Goal: Communication & Community: Answer question/provide support

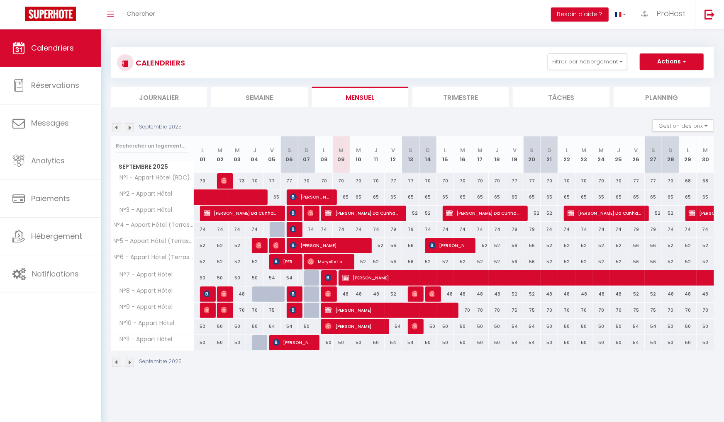
click at [359, 274] on span "[PERSON_NAME]" at bounding box center [628, 278] width 573 height 16
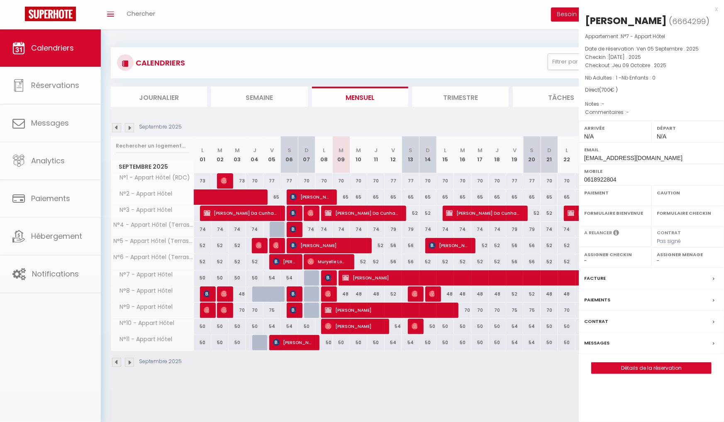
select select "KO"
select select "0"
select select "1"
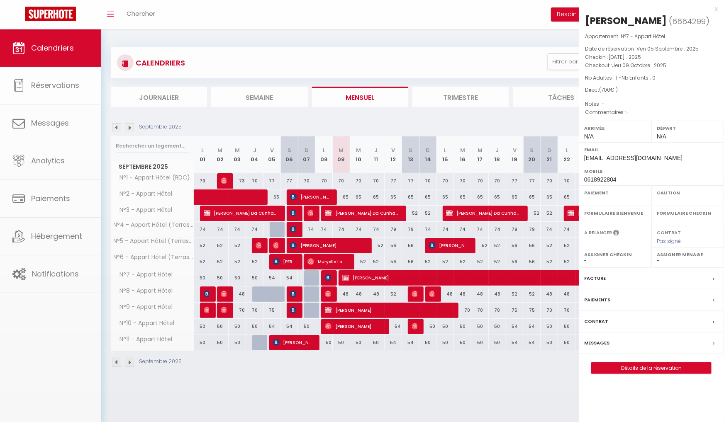
select select
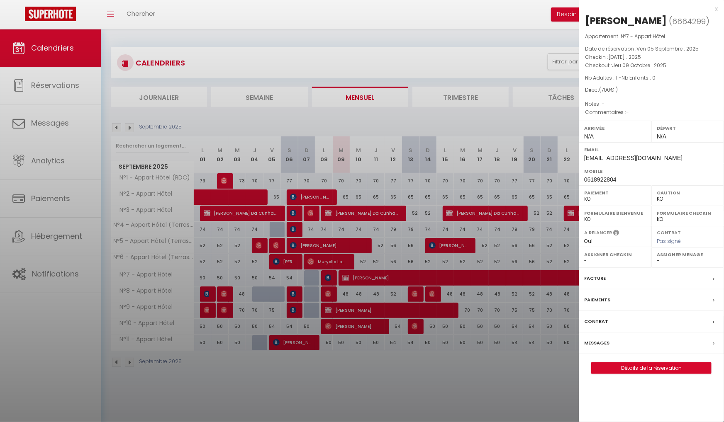
select select "49265"
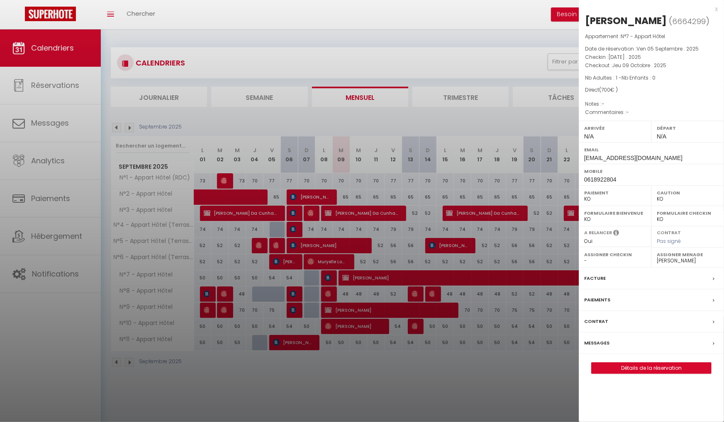
click at [624, 371] on link "Détails de la réservation" at bounding box center [651, 368] width 119 height 11
select select
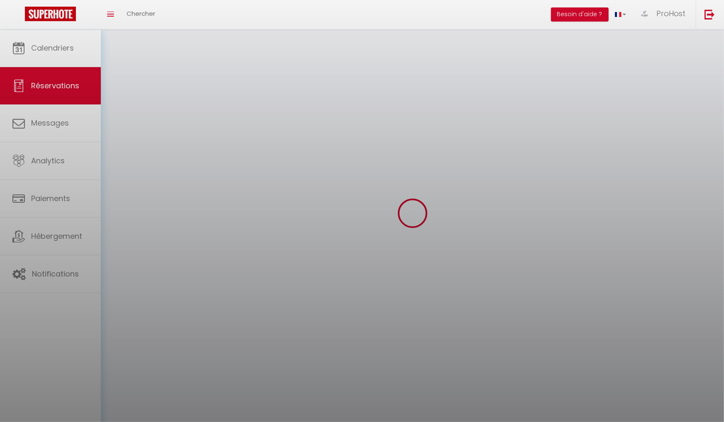
select select
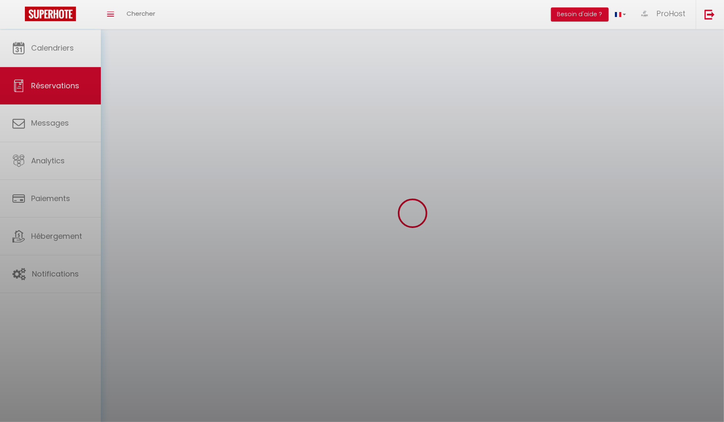
select select
checkbox input "false"
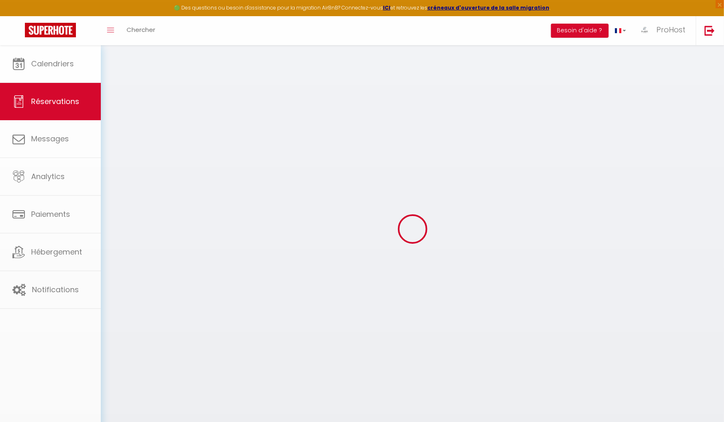
select select
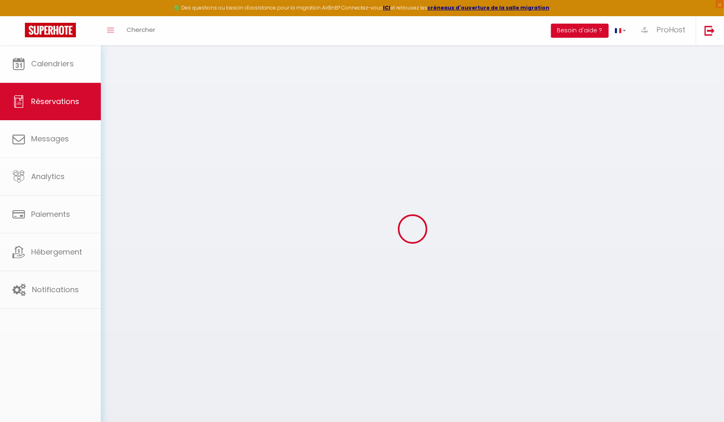
select select
checkbox input "false"
select select
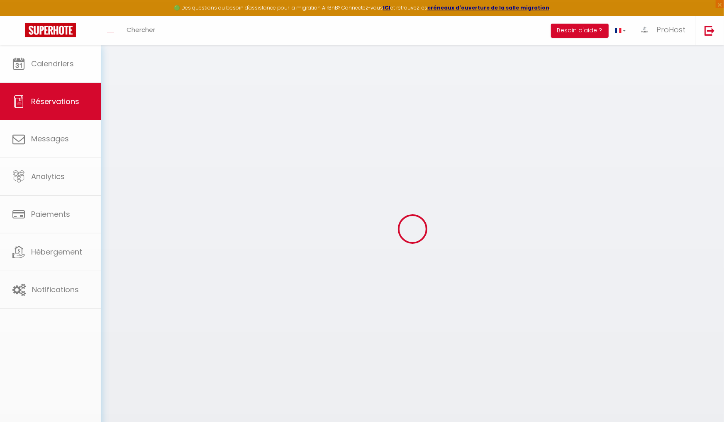
select select
checkbox input "false"
select select
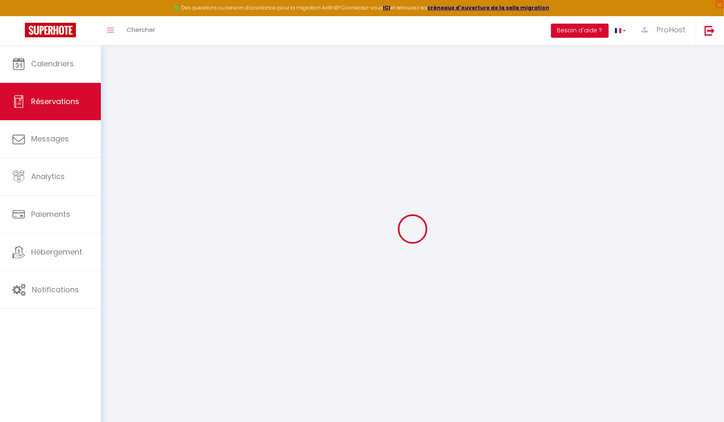
type input "Ramzi"
type input "AYADI"
type input "[EMAIL_ADDRESS][DOMAIN_NAME]"
type input "0618922804"
select select "FR"
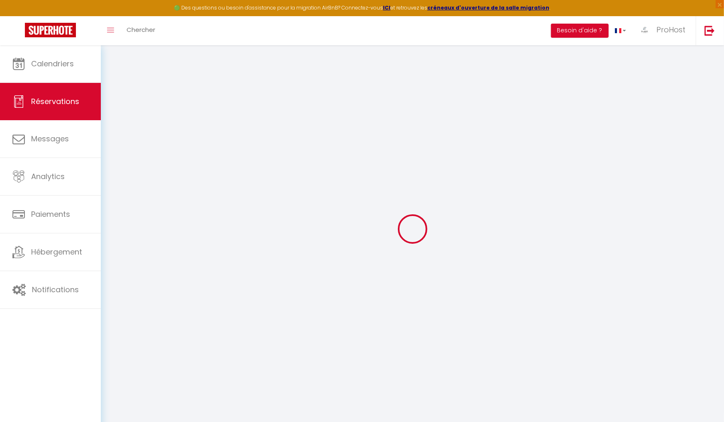
select select "73122"
select select "1"
type input "[DATE]"
select select
type input "Jeu 09 Octobre 2025"
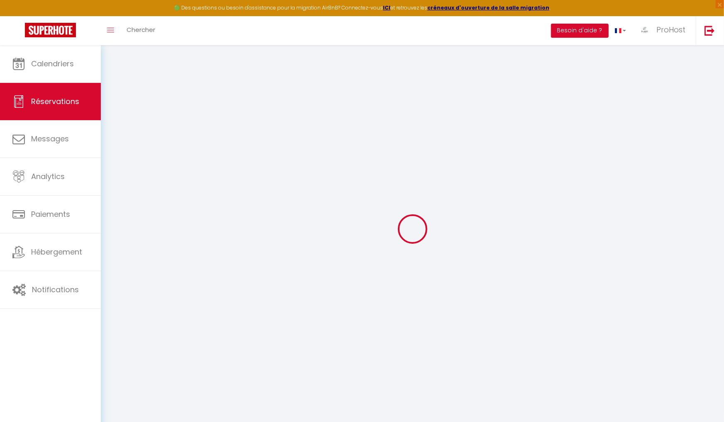
select select
type input "1"
select select "10"
select select
type input "682.5"
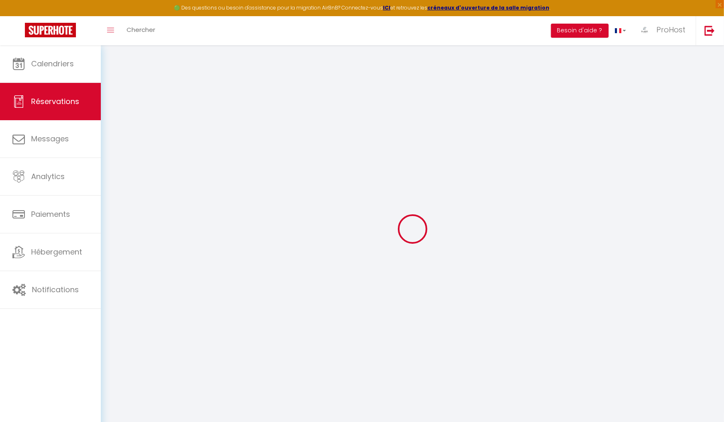
checkbox input "false"
type input "700"
type input "17.5"
type input "12.99"
type input "0"
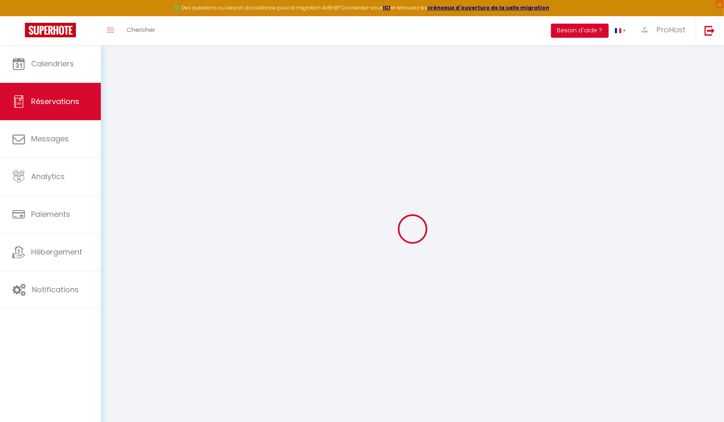
select select
select select "14"
checkbox input "false"
select select
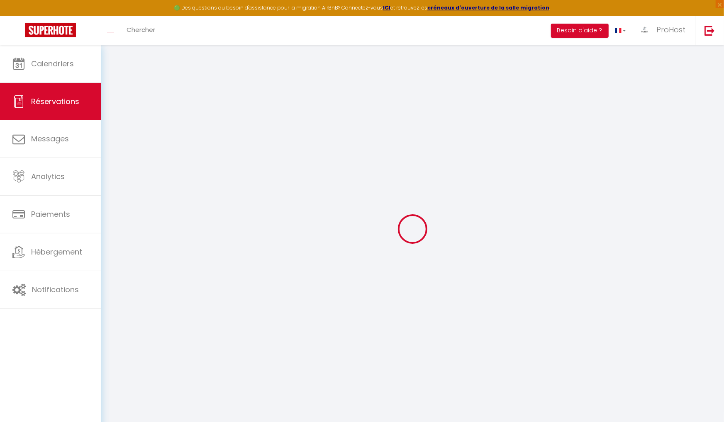
select select
checkbox input "false"
select select
checkbox input "false"
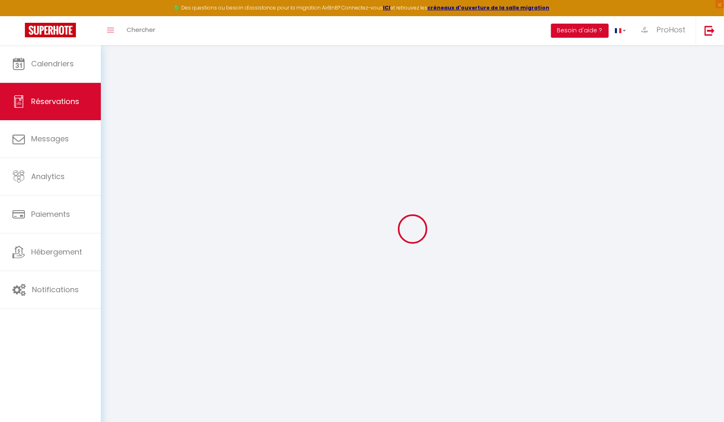
select select
checkbox input "false"
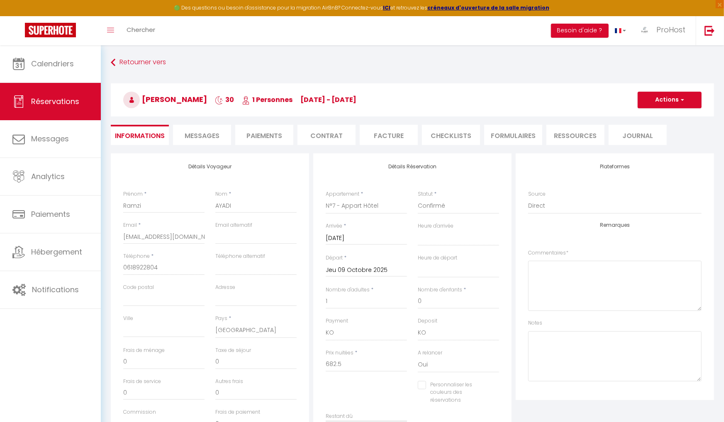
type input "17.5"
select select
checkbox input "false"
select select
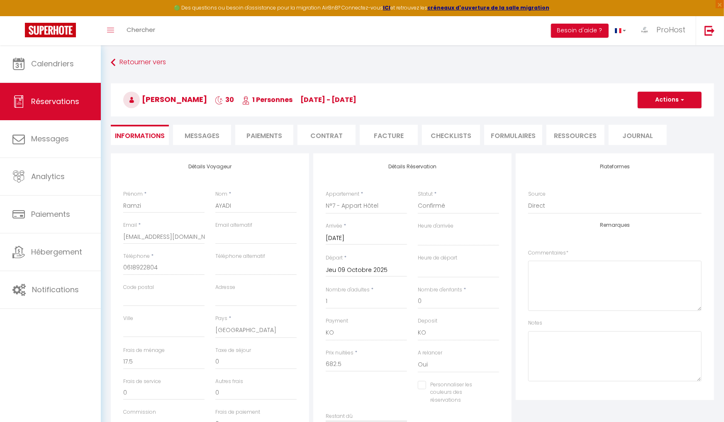
select select
select select "1"
select select
checkbox input "false"
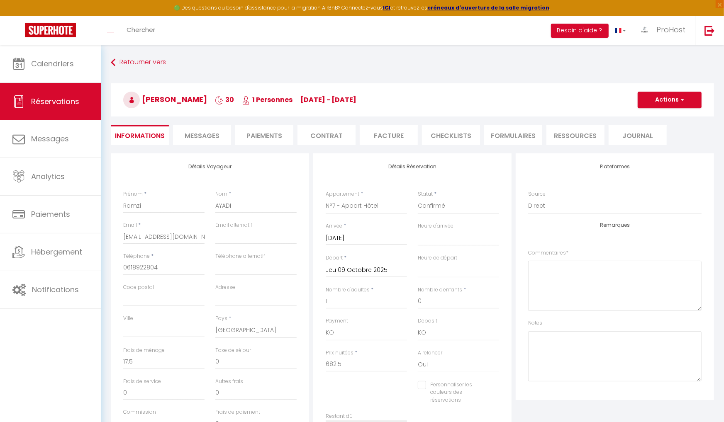
click at [671, 93] on button "Actions" at bounding box center [670, 100] width 64 height 17
click at [659, 117] on link "Enregistrer" at bounding box center [662, 118] width 66 height 11
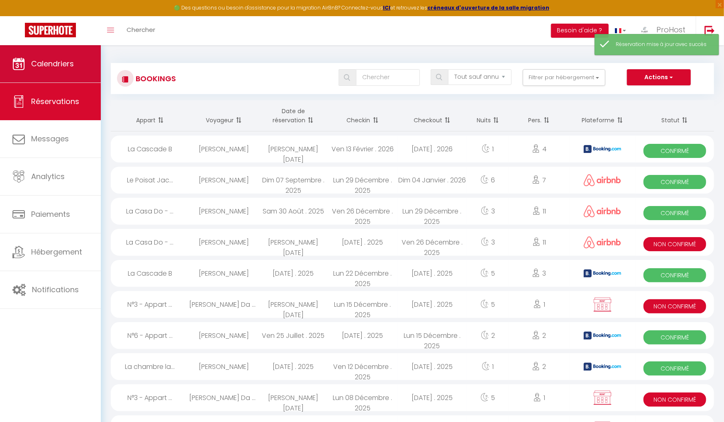
click at [55, 60] on span "Calendriers" at bounding box center [52, 64] width 43 height 10
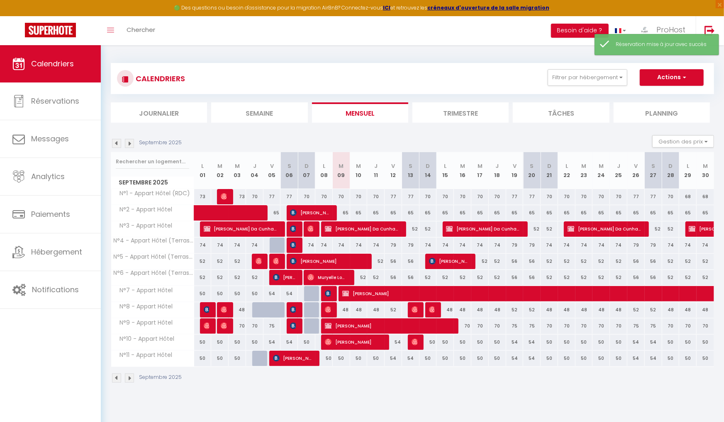
click at [394, 292] on span "[PERSON_NAME]" at bounding box center [628, 294] width 573 height 16
select select "KO"
select select "0"
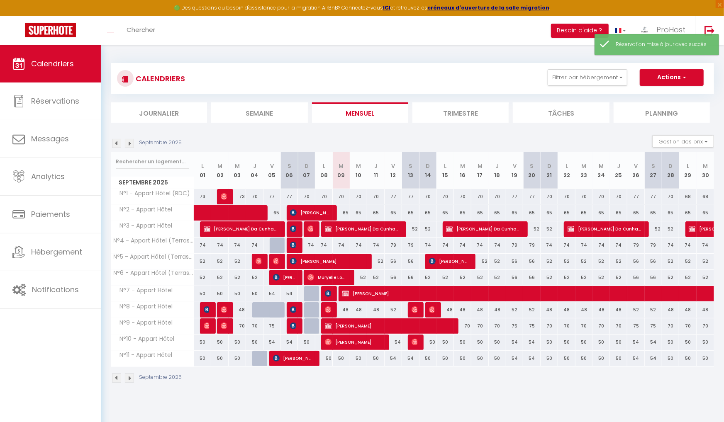
select select "1"
select select
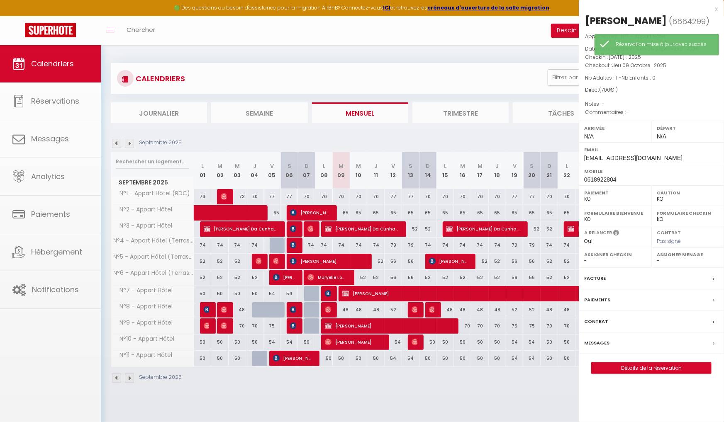
select select "49265"
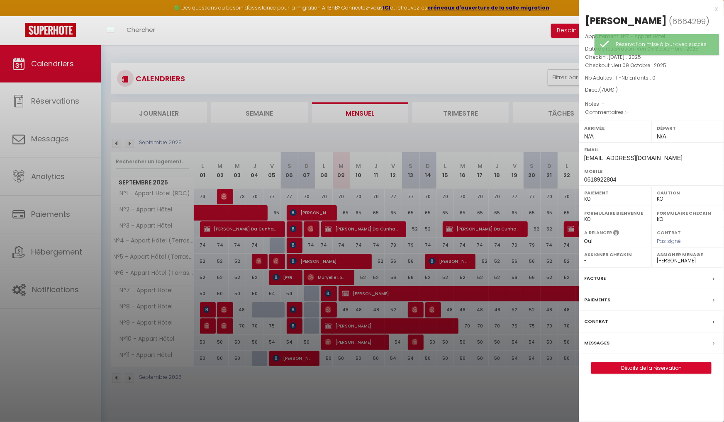
click at [593, 342] on label "Messages" at bounding box center [596, 343] width 25 height 9
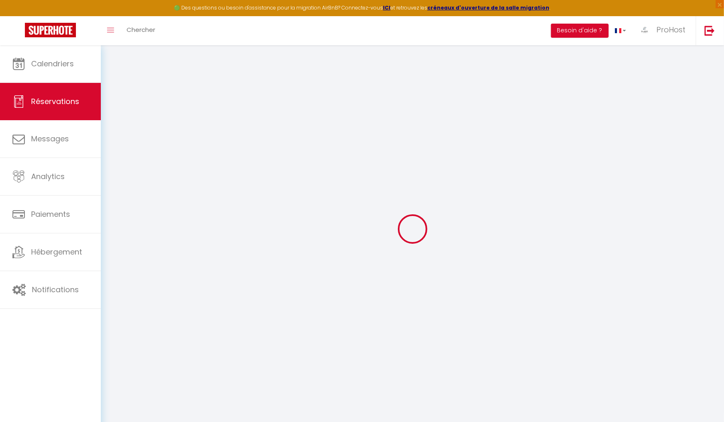
select select
checkbox input "false"
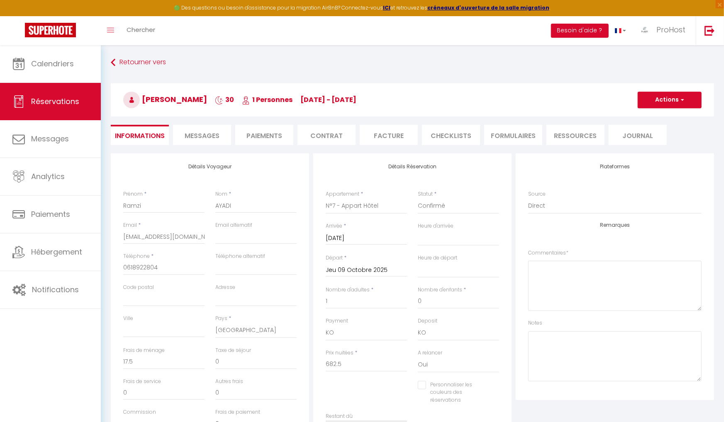
click at [207, 146] on div "Retourner vers [PERSON_NAME] 30 1 Personnes [DATE] - [DATE] Actions Enregistrer…" at bounding box center [412, 104] width 614 height 98
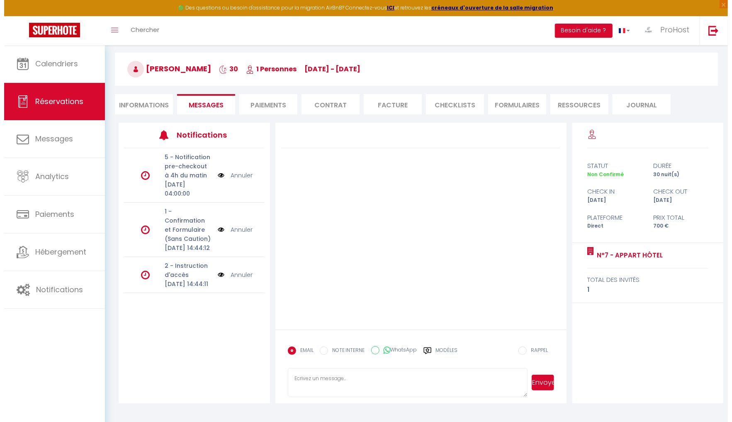
scroll to position [32, 0]
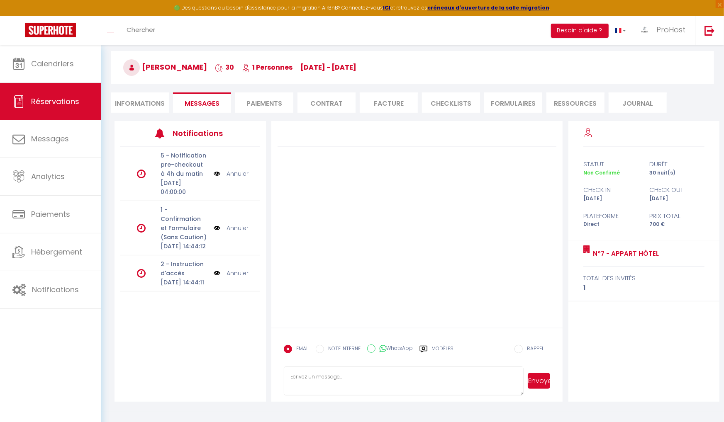
click at [468, 363] on form "EMAIL NOTE INTERNE WhatsApp Modèles 9 « ‹ » › [DATE] [PHONE_NUMBER] Dim Lun Mar…" at bounding box center [417, 365] width 292 height 74
click at [217, 278] on img at bounding box center [217, 273] width 7 height 9
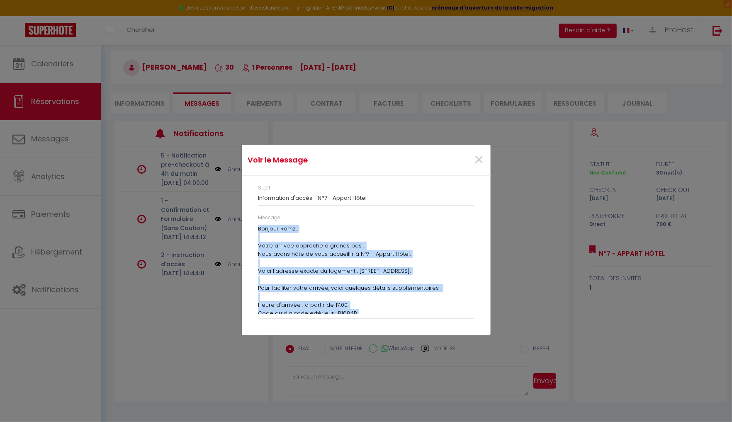
drag, startPoint x: 256, startPoint y: 227, endPoint x: 371, endPoint y: 324, distance: 149.8
click at [371, 324] on div "Message Bonjour [PERSON_NAME], Votre arrivée approche à grands pas ! Nous avons…" at bounding box center [366, 270] width 227 height 113
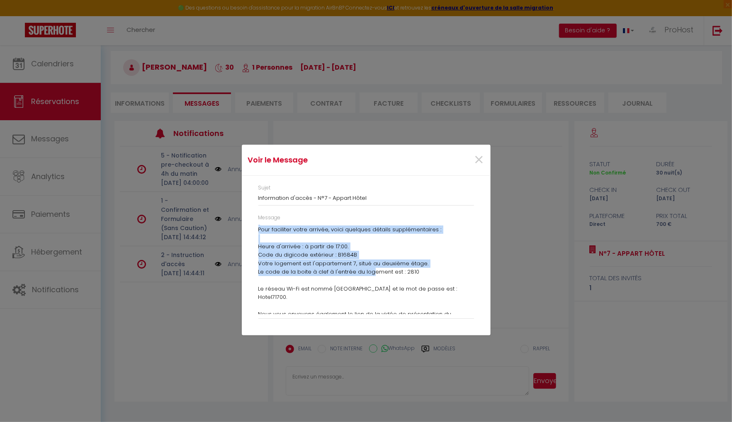
scroll to position [58, 0]
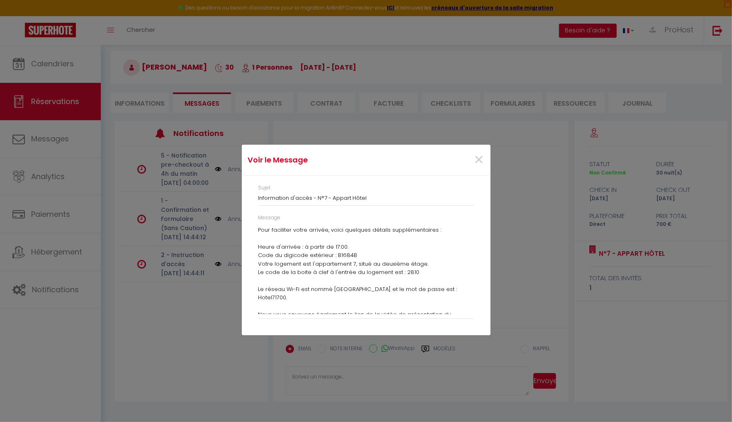
click at [414, 311] on p "Nous vous envoyons également le lien de la vidéo de présentation du logement po…" at bounding box center [366, 319] width 216 height 17
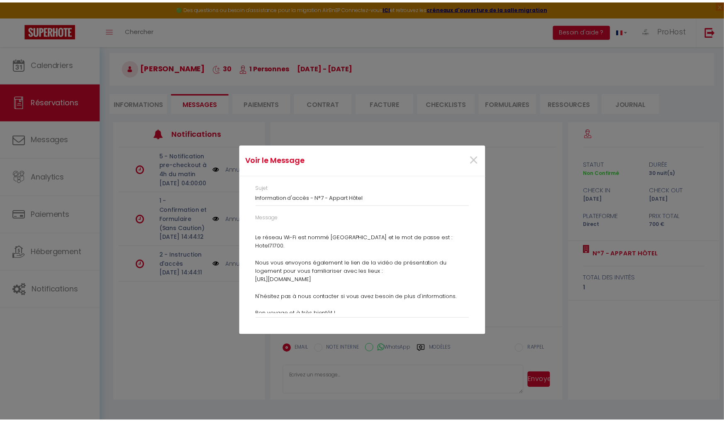
scroll to position [0, 0]
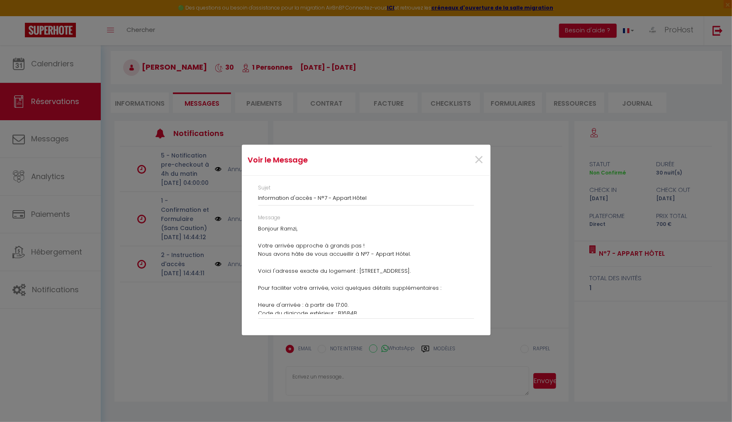
drag, startPoint x: 320, startPoint y: 311, endPoint x: 257, endPoint y: 227, distance: 105.2
click at [257, 227] on div "Message Bonjour [PERSON_NAME], Votre arrivée approche à grands pas ! Nous avons…" at bounding box center [366, 270] width 227 height 113
copy div "Bonjour [PERSON_NAME], Votre arrivée approche à grands pas ! Nous avons hâte de…"
click at [475, 152] on span "×" at bounding box center [479, 160] width 10 height 25
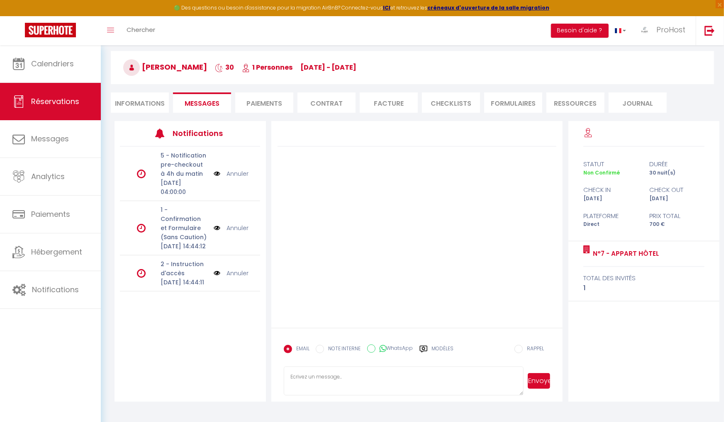
click at [343, 379] on textarea at bounding box center [404, 381] width 240 height 29
paste textarea "Bonjour Ramzi, Votre arrivée approche à grands pas ! Nous avons hâte de vous ac…"
type textarea "Bonjour Ramzi, Votre arrivée approche à grands pas ! Nous avons hâte de vous ac…"
click at [540, 384] on button "Envoyer" at bounding box center [539, 381] width 23 height 16
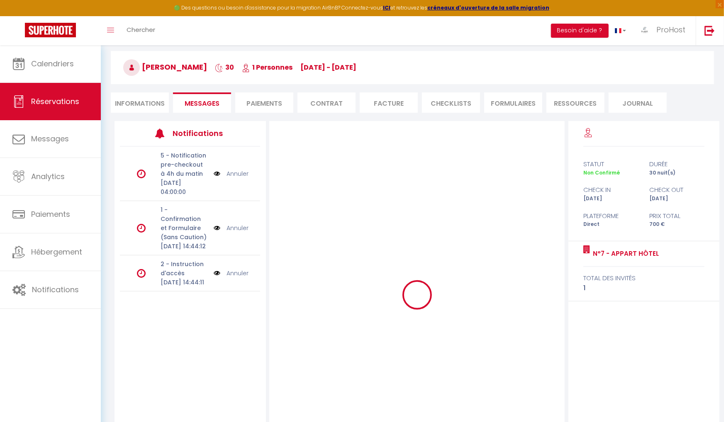
scroll to position [0, 0]
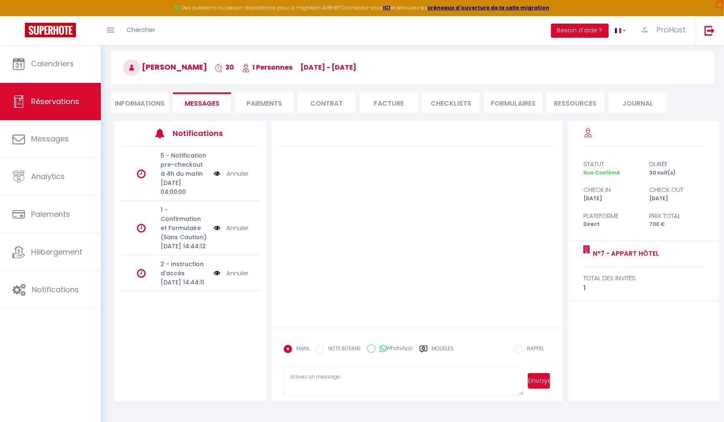
select select
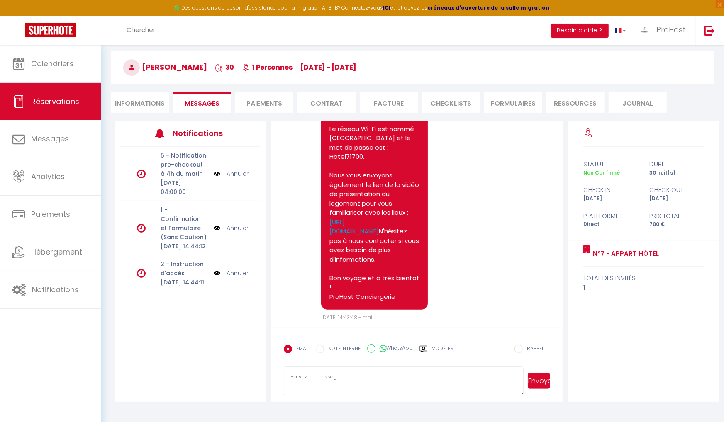
scroll to position [296, 0]
click at [145, 106] on li "Informations" at bounding box center [140, 103] width 58 height 20
select select
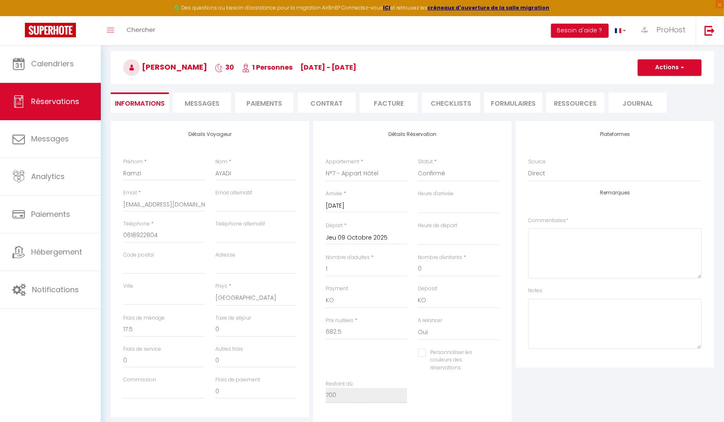
select select
checkbox input "false"
click at [201, 94] on li "Messages" at bounding box center [202, 103] width 58 height 20
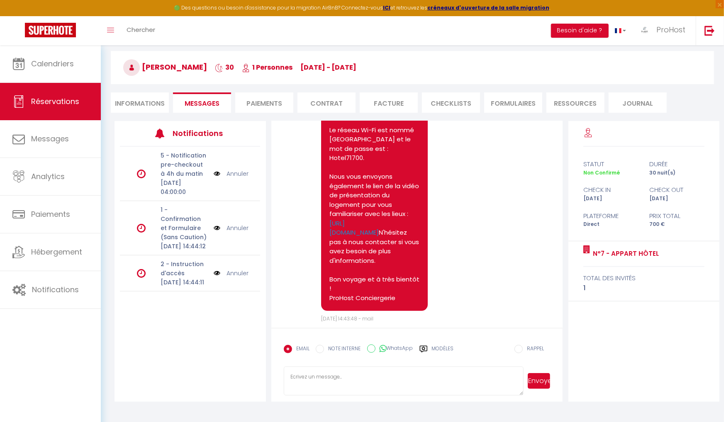
click at [344, 377] on textarea at bounding box center [404, 381] width 240 height 29
paste textarea "Bonjour Ramzi, Votre arrivée approche à grands pas ! Nous avons hâte de vous ac…"
type textarea "Bonjour Ramzi, Votre arrivée approche à grands pas ! Nous avons hâte de vous ac…"
click at [404, 348] on label "WhatsApp" at bounding box center [394, 349] width 38 height 9
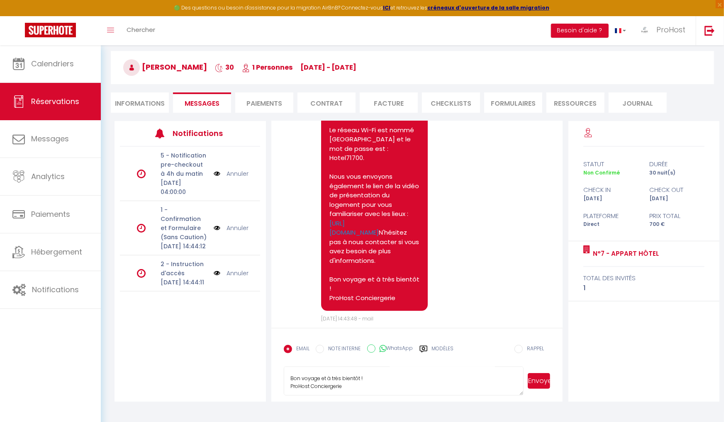
click at [375, 348] on input "WhatsApp" at bounding box center [371, 349] width 8 height 8
radio input "true"
radio input "false"
click at [541, 381] on button "Envoyer" at bounding box center [539, 381] width 23 height 16
click at [361, 384] on textarea "Bonjour Ramzi, Votre arrivée approche à grands pas ! Nous avons hâte de vous ac…" at bounding box center [404, 381] width 240 height 29
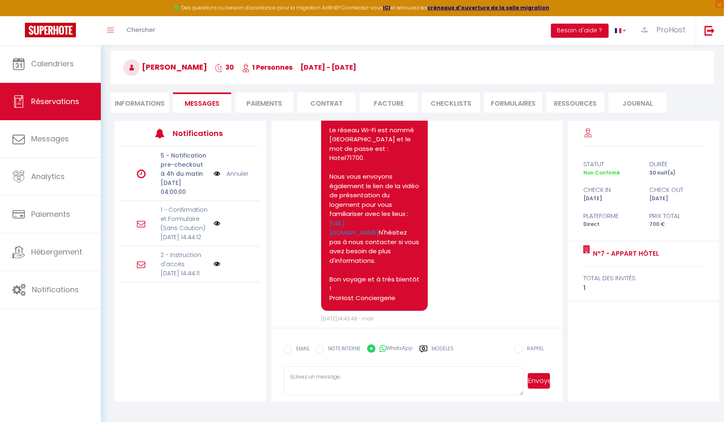
scroll to position [0, 0]
